Goal: Task Accomplishment & Management: Manage account settings

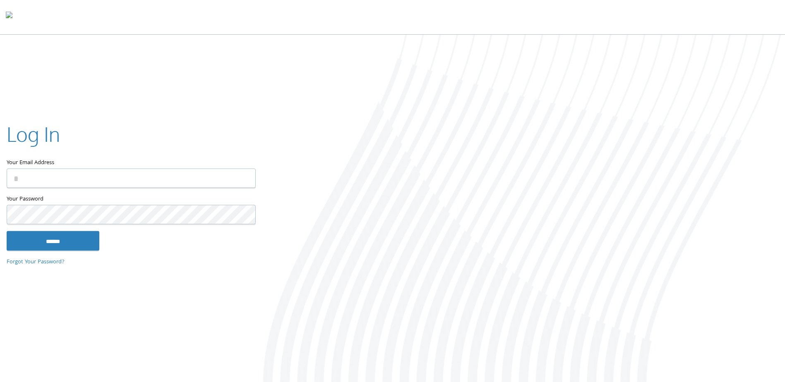
type input "**********"
click at [71, 250] on input "******" at bounding box center [53, 241] width 93 height 20
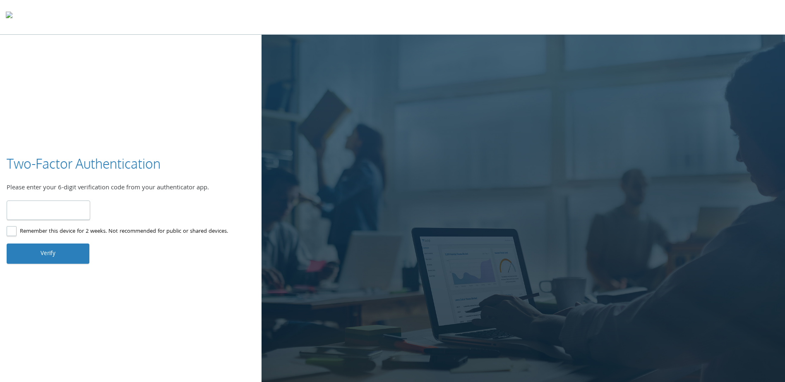
click at [75, 209] on input "number" at bounding box center [49, 210] width 84 height 19
